Goal: Information Seeking & Learning: Check status

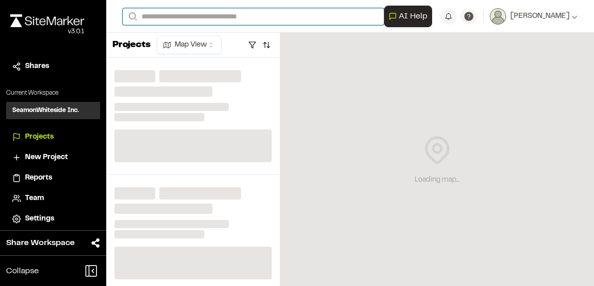
click at [171, 18] on input "Search" at bounding box center [254, 16] width 262 height 17
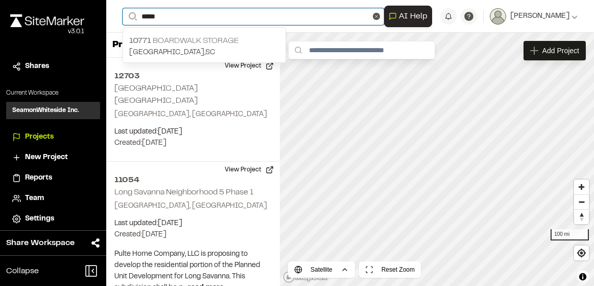
type input "*****"
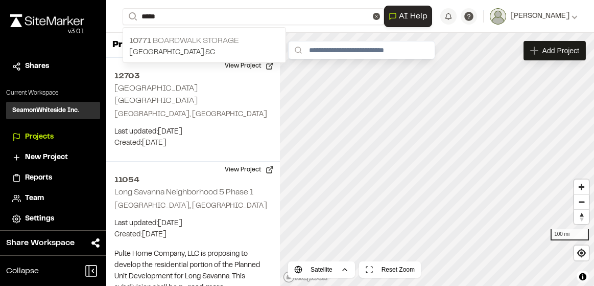
click at [174, 31] on div "10771 Boardwalk Storage [GEOGRAPHIC_DATA] , [GEOGRAPHIC_DATA]" at bounding box center [204, 47] width 163 height 32
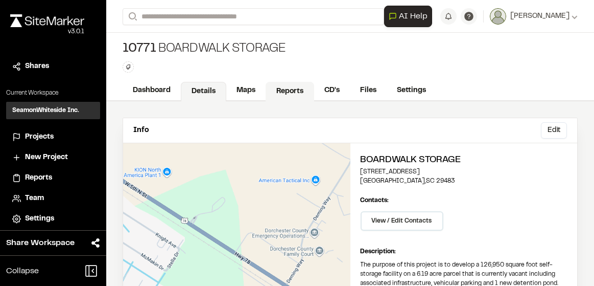
click at [281, 87] on link "Reports" at bounding box center [290, 91] width 49 height 19
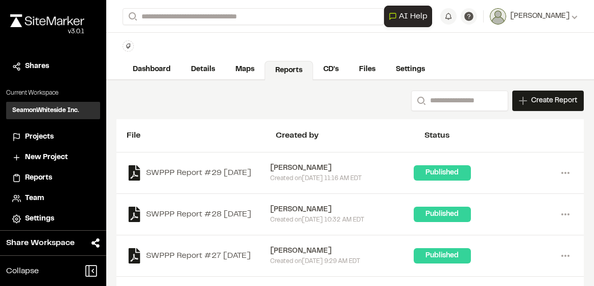
scroll to position [34, 0]
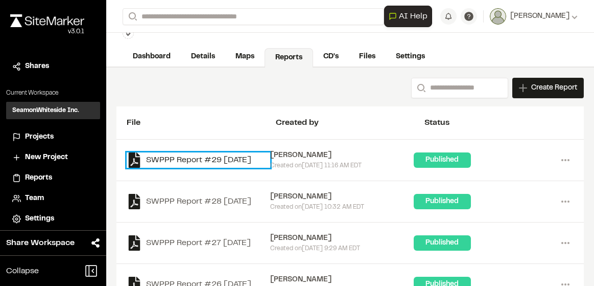
click at [202, 152] on link "SWPPP Report #29 [DATE]" at bounding box center [199, 159] width 144 height 15
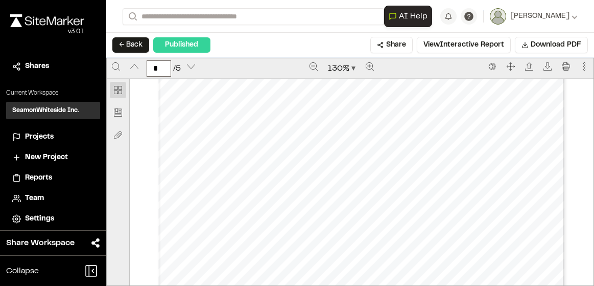
scroll to position [1737, 0]
type input "*"
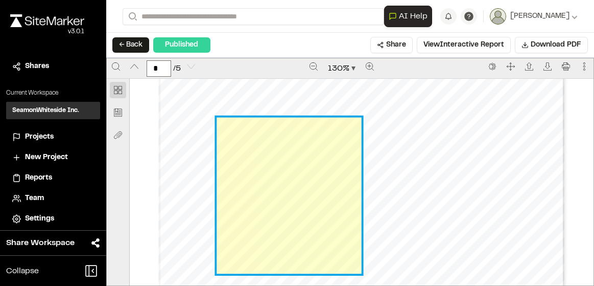
click at [292, 166] on link "Page 5" at bounding box center [289, 195] width 145 height 156
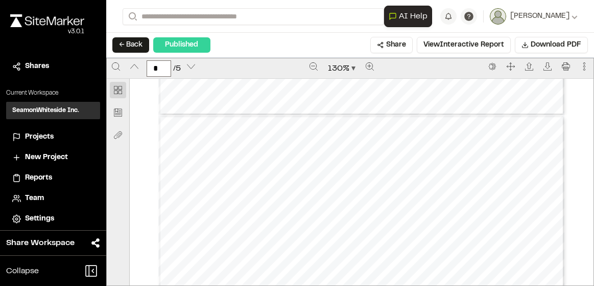
type input "*"
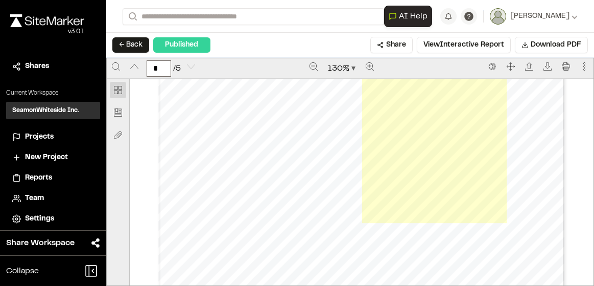
scroll to position [2389, 0]
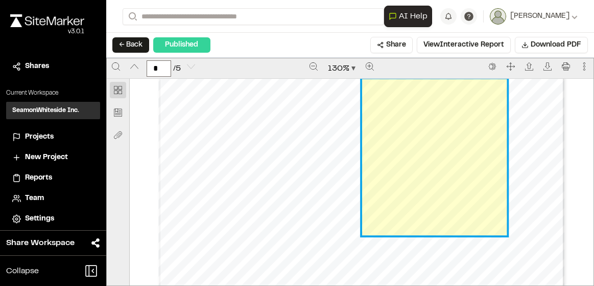
click at [457, 187] on link "Page 5" at bounding box center [434, 157] width 145 height 156
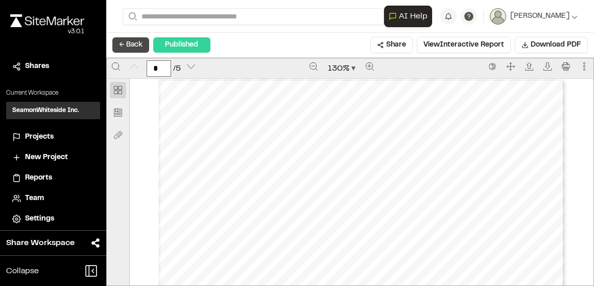
click at [135, 39] on button "← Back" at bounding box center [130, 44] width 37 height 15
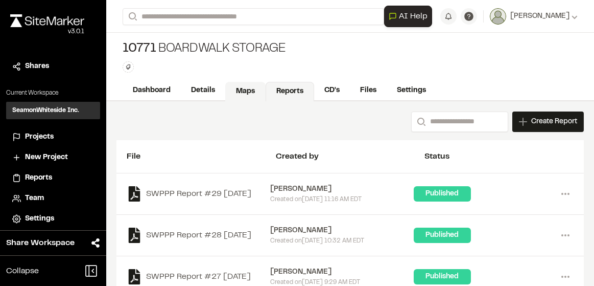
click at [241, 87] on link "Maps" at bounding box center [245, 91] width 40 height 19
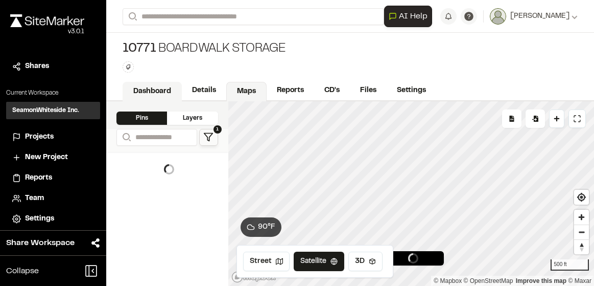
click at [139, 90] on link "Dashboard" at bounding box center [152, 91] width 59 height 19
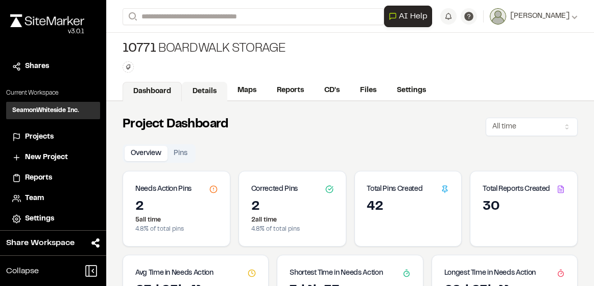
click at [206, 93] on link "Details" at bounding box center [204, 91] width 45 height 19
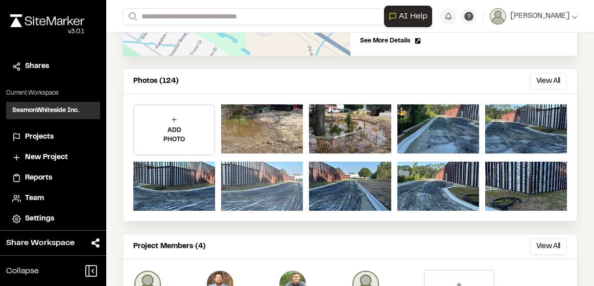
scroll to position [272, 0]
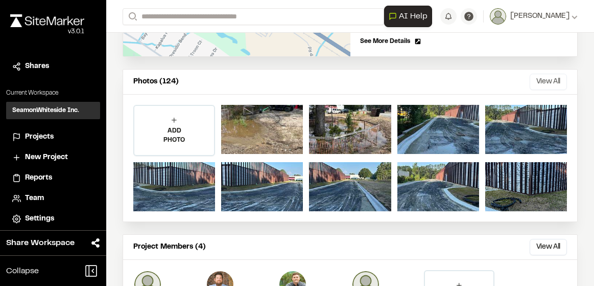
click at [553, 76] on button "View All" at bounding box center [548, 82] width 37 height 16
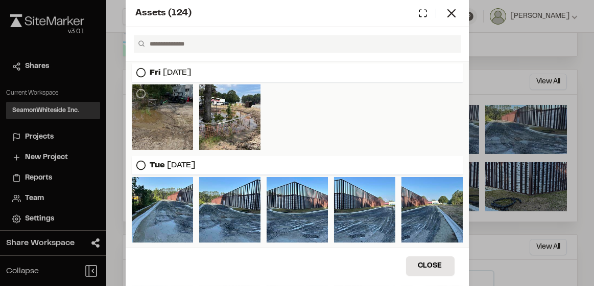
click at [160, 113] on div at bounding box center [162, 116] width 61 height 65
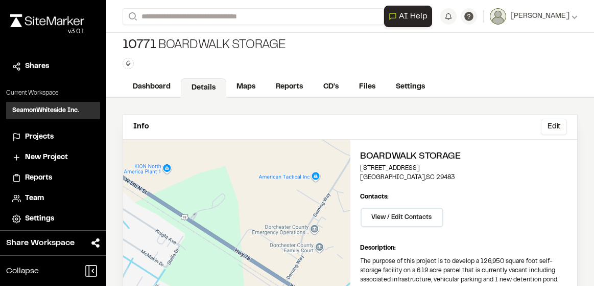
scroll to position [0, 0]
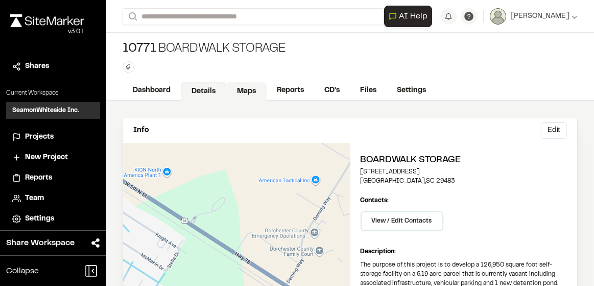
click at [264, 88] on link "Maps" at bounding box center [246, 91] width 40 height 19
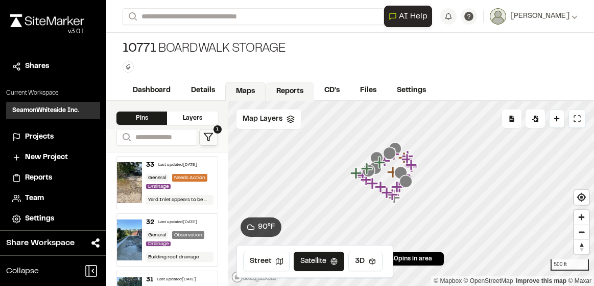
click at [294, 88] on link "Reports" at bounding box center [290, 91] width 49 height 19
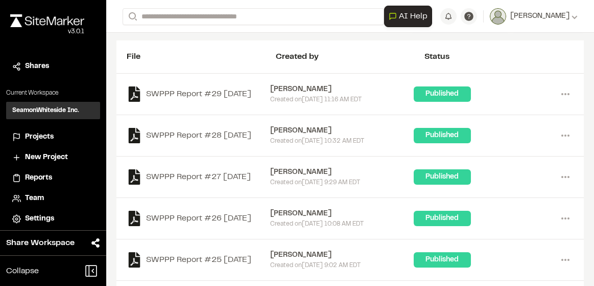
scroll to position [102, 0]
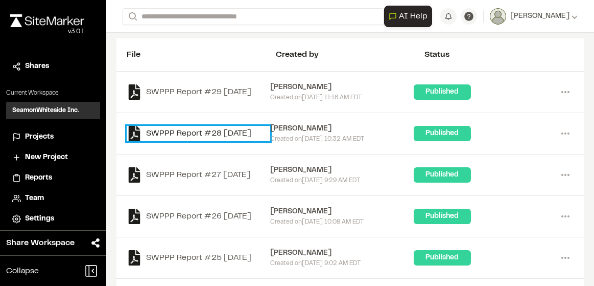
click at [206, 133] on link "SWPPP Report #28 [DATE]" at bounding box center [199, 133] width 144 height 15
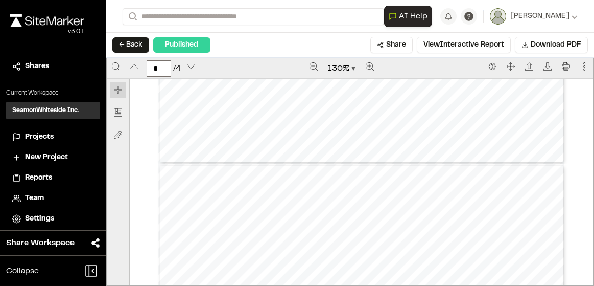
scroll to position [443, 0]
type input "*"
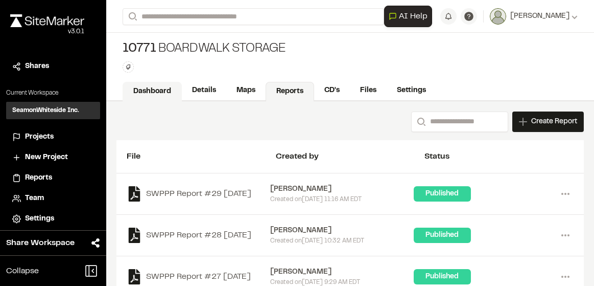
click at [146, 90] on link "Dashboard" at bounding box center [152, 91] width 59 height 19
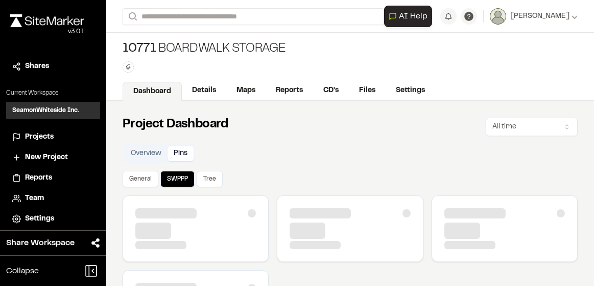
click at [188, 153] on button "Pins" at bounding box center [181, 153] width 26 height 15
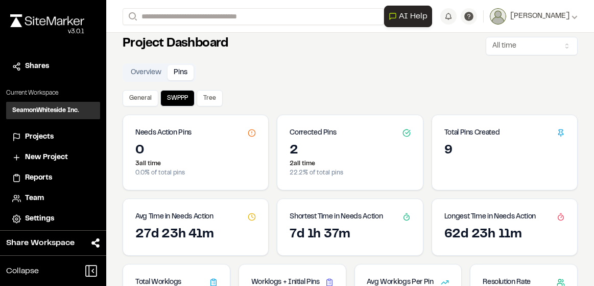
scroll to position [139, 0]
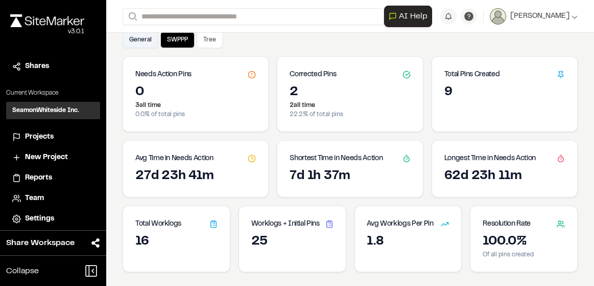
click at [148, 43] on button "General" at bounding box center [141, 40] width 36 height 16
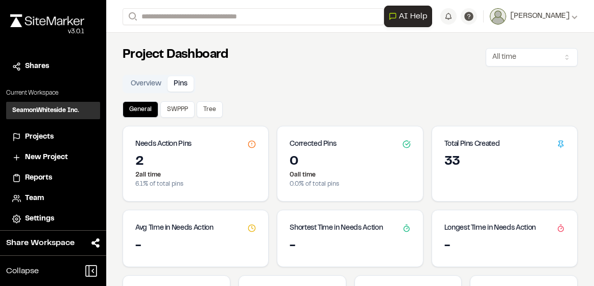
scroll to position [0, 0]
